Goal: Task Accomplishment & Management: Use online tool/utility

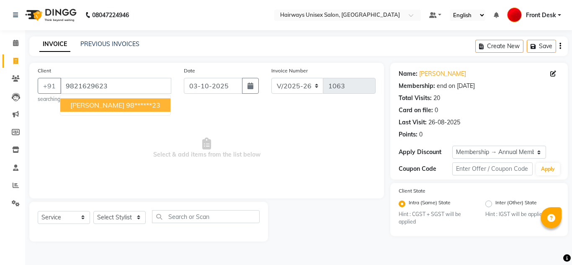
select select "786"
select select "service"
select select "1: Object"
click at [16, 60] on icon at bounding box center [15, 61] width 5 height 6
select select "service"
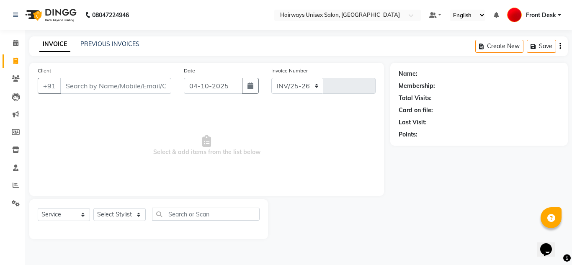
select select "786"
type input "1063"
click at [180, 180] on span "Select & add items from the list below" at bounding box center [207, 146] width 338 height 84
click at [93, 84] on input "Client" at bounding box center [115, 86] width 111 height 16
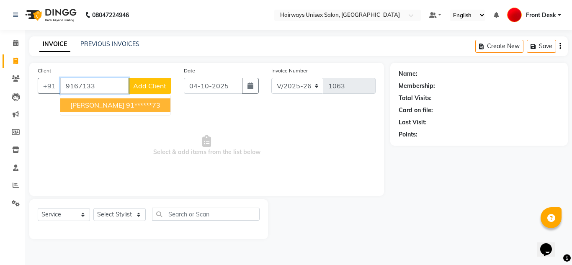
click at [126, 108] on ngb-highlight "91******73" at bounding box center [143, 105] width 34 height 8
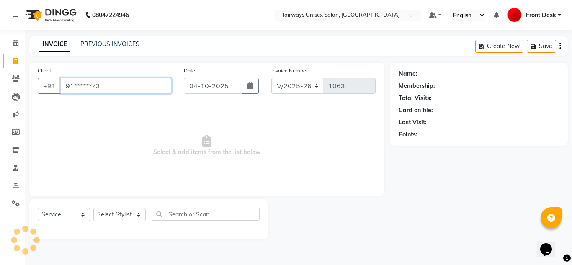
type input "91******73"
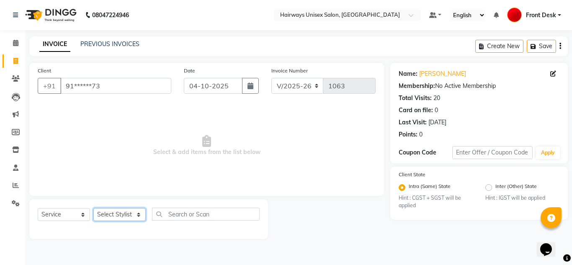
click at [111, 214] on select "Select Stylist ALI MALIK ALIM SHEIKH bablu Front Desk GULFAM Kamal Salmani POOJ…" at bounding box center [119, 214] width 52 height 13
select select "13183"
click at [93, 208] on select "Select Stylist ALI MALIK ALIM SHEIKH bablu Front Desk GULFAM Kamal Salmani POOJ…" at bounding box center [119, 214] width 52 height 13
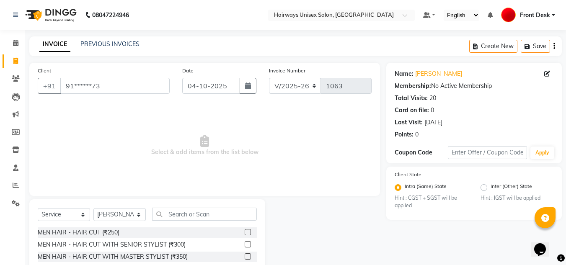
click at [364, 121] on span "Select & add items from the list below" at bounding box center [205, 146] width 334 height 84
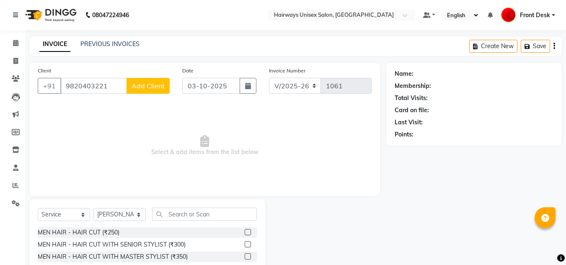
select select "786"
select select "service"
select select "13252"
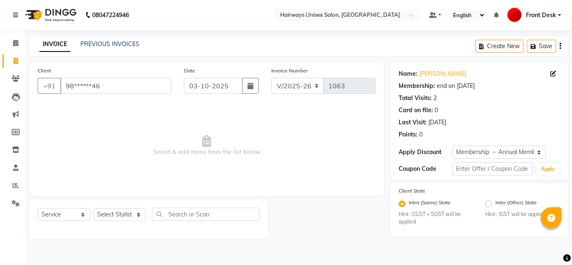
select select "786"
select select "service"
select select "1: Object"
click at [363, 165] on span "Select & add items from the list below" at bounding box center [207, 146] width 338 height 84
